Goal: Transaction & Acquisition: Purchase product/service

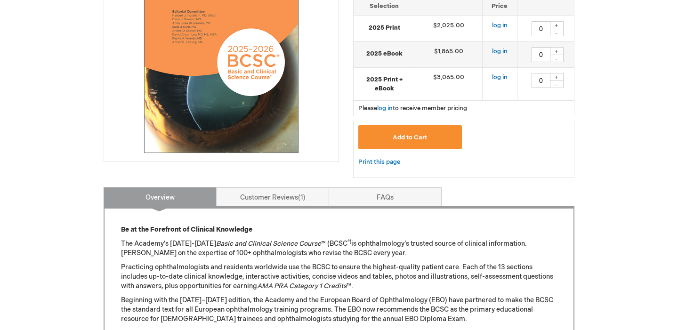
scroll to position [221, 0]
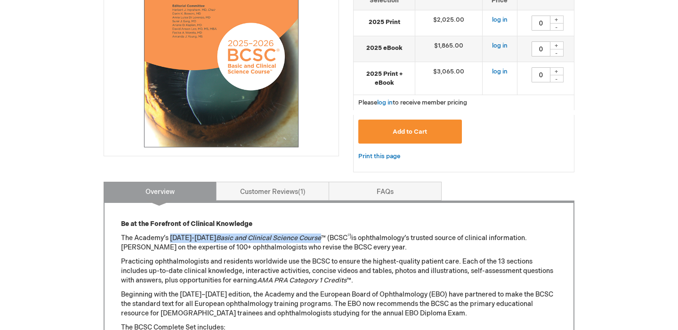
drag, startPoint x: 170, startPoint y: 238, endPoint x: 313, endPoint y: 237, distance: 142.6
click at [313, 237] on p "The Academy’s [DATE]-[DATE] Basic and Clinical Science Course ™ (BCSC ®) is oph…" at bounding box center [339, 242] width 436 height 19
copy p "[DATE]-[DATE] Basic and Clinical Science Course"
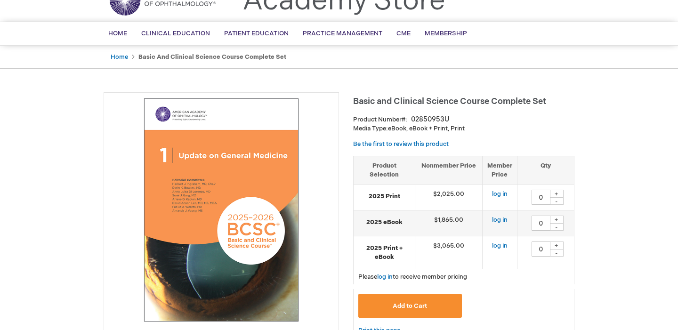
scroll to position [0, 0]
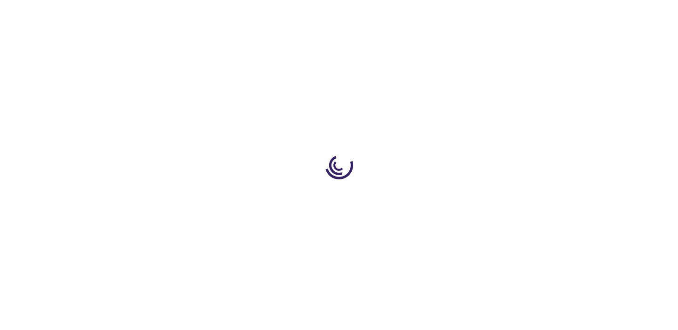
type input "0"
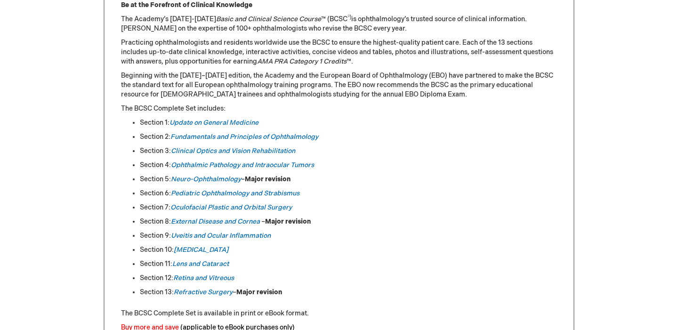
scroll to position [441, 0]
